Goal: Transaction & Acquisition: Purchase product/service

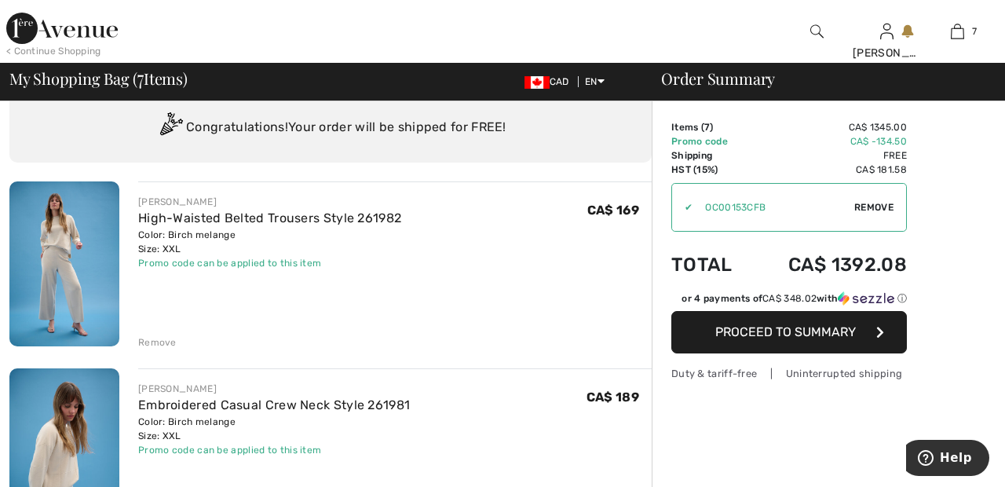
scroll to position [48, 0]
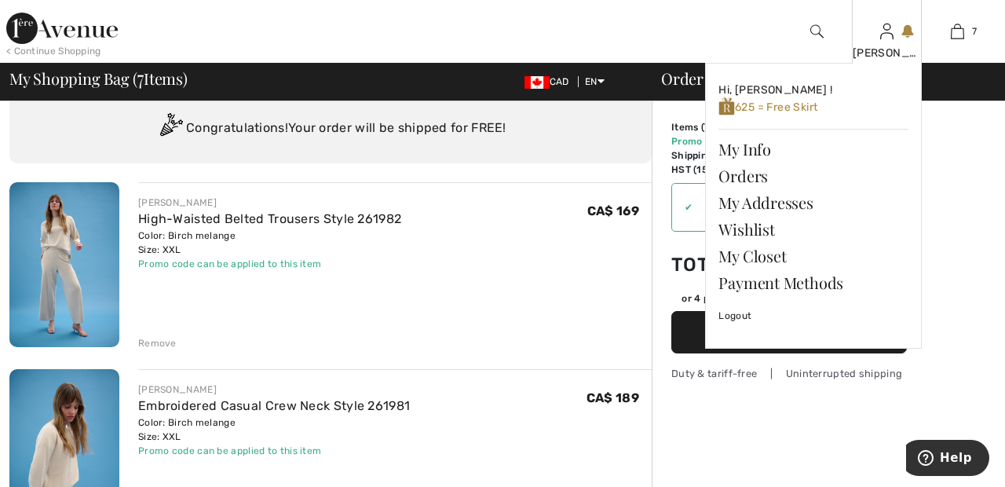
click at [884, 39] on img at bounding box center [886, 31] width 13 height 19
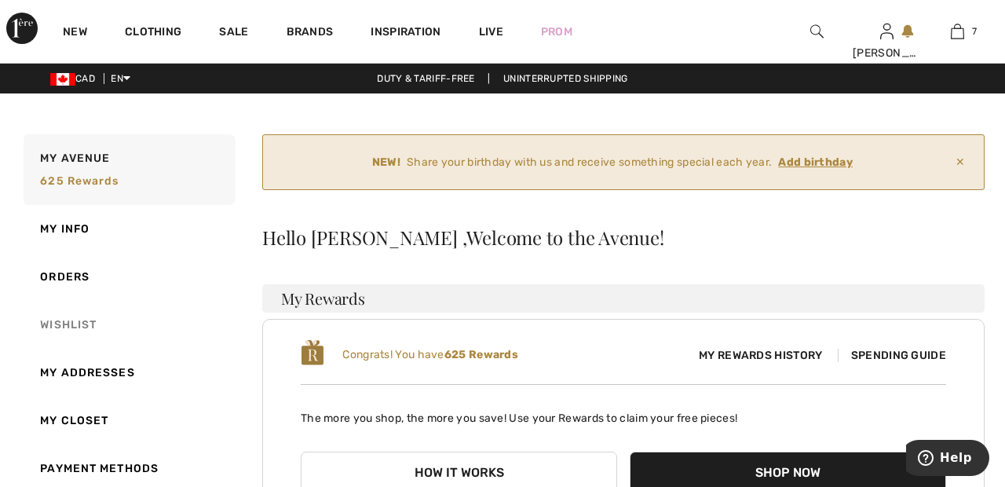
click at [82, 323] on link "Wishlist" at bounding box center [127, 325] width 215 height 48
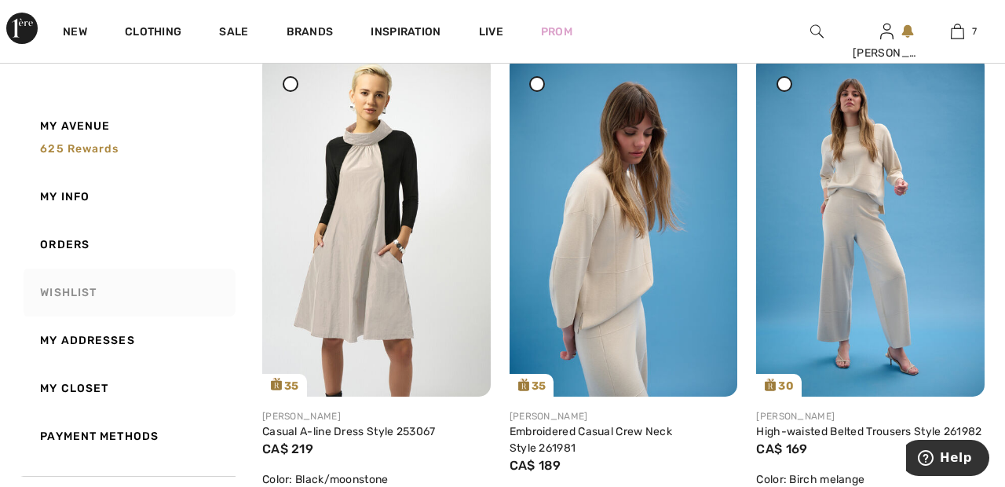
scroll to position [815, 0]
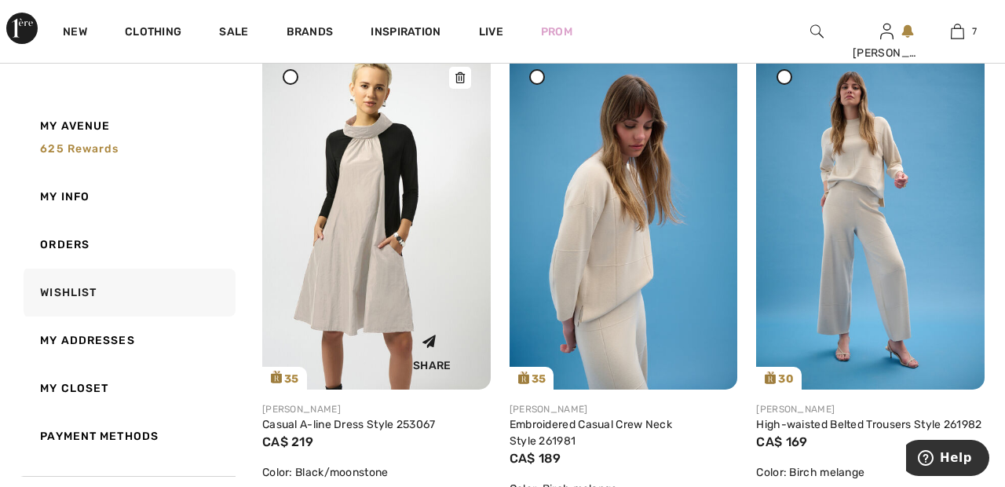
click at [377, 254] on img at bounding box center [376, 218] width 228 height 342
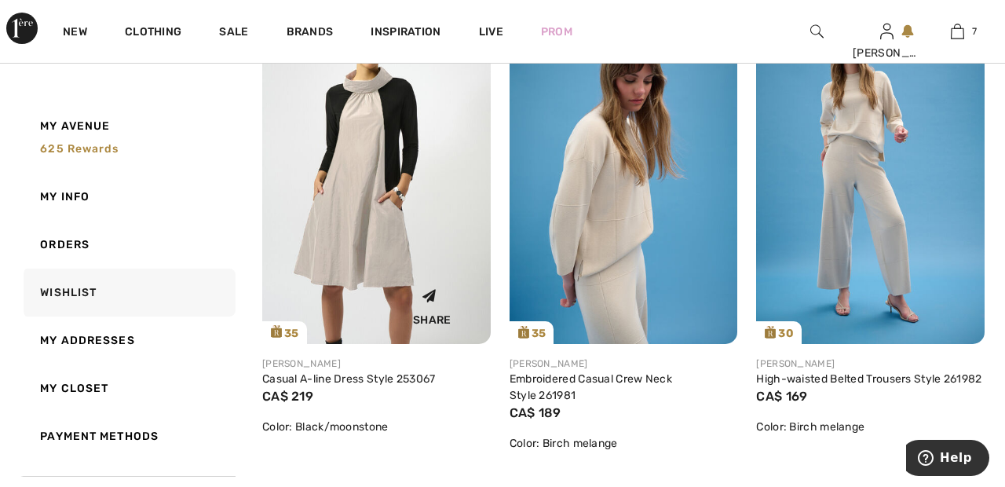
scroll to position [890, 0]
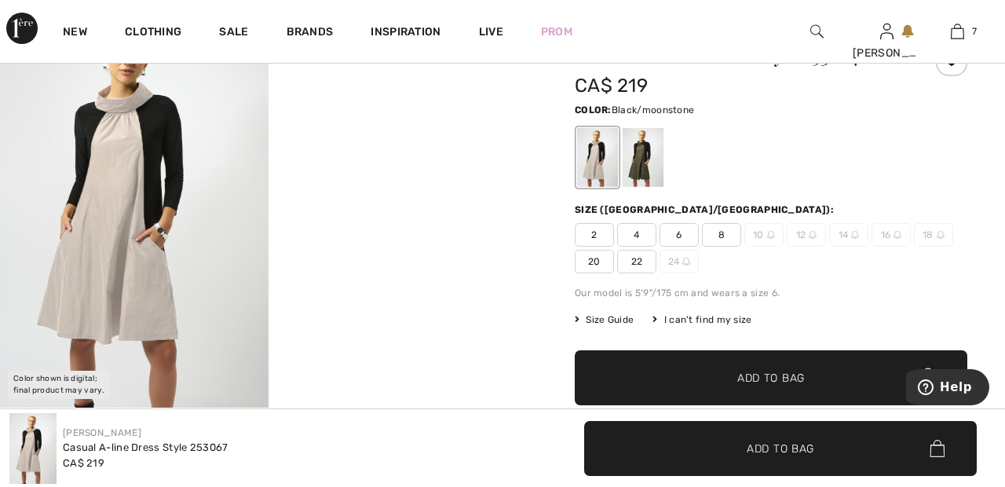
click at [642, 261] on span "22" at bounding box center [636, 262] width 39 height 24
click at [758, 382] on span "Add to Bag" at bounding box center [771, 378] width 68 height 16
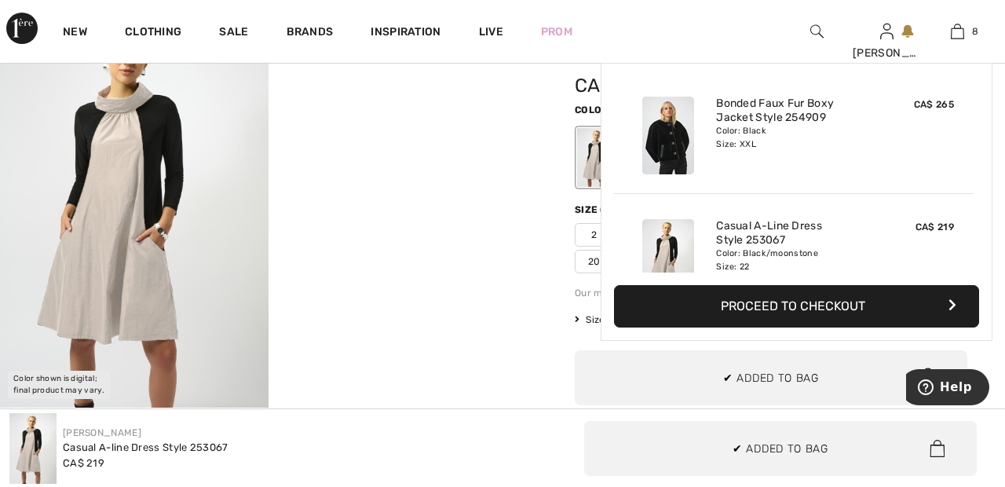
scroll to position [784, 0]
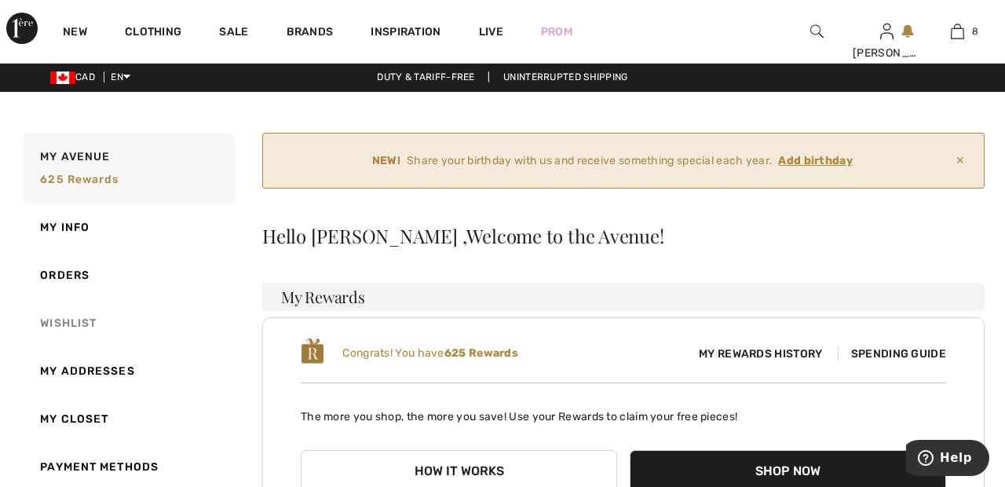
click at [86, 316] on link "Wishlist" at bounding box center [127, 323] width 215 height 48
